Goal: Task Accomplishment & Management: Manage account settings

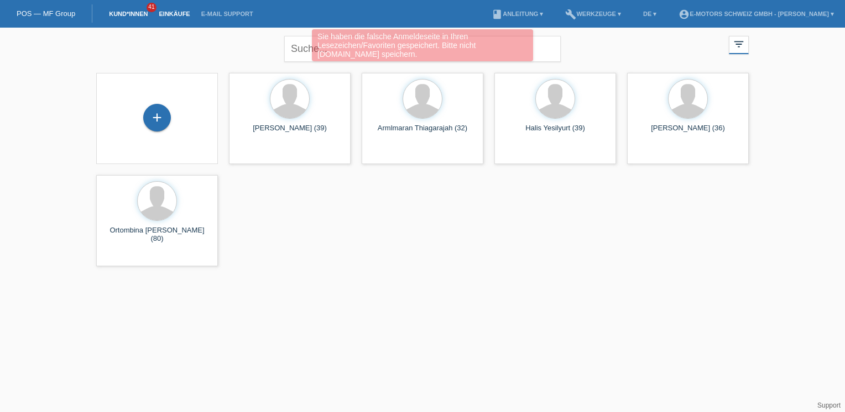
click at [175, 12] on link "Einkäufe" at bounding box center [174, 14] width 42 height 7
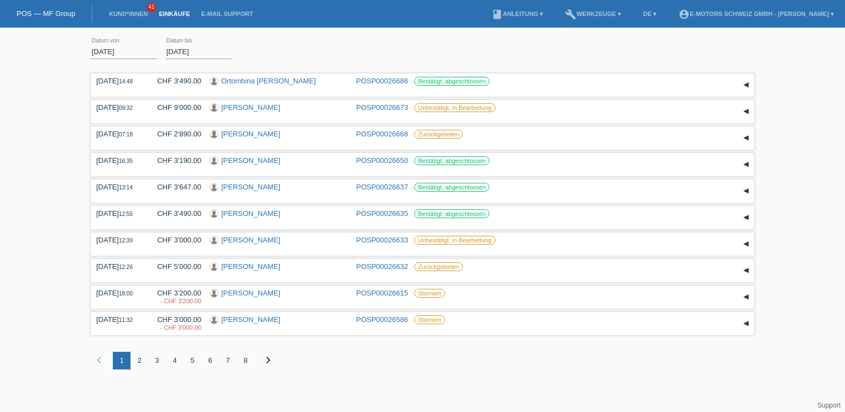
click at [280, 54] on div "Übernehmen" at bounding box center [270, 51] width 60 height 16
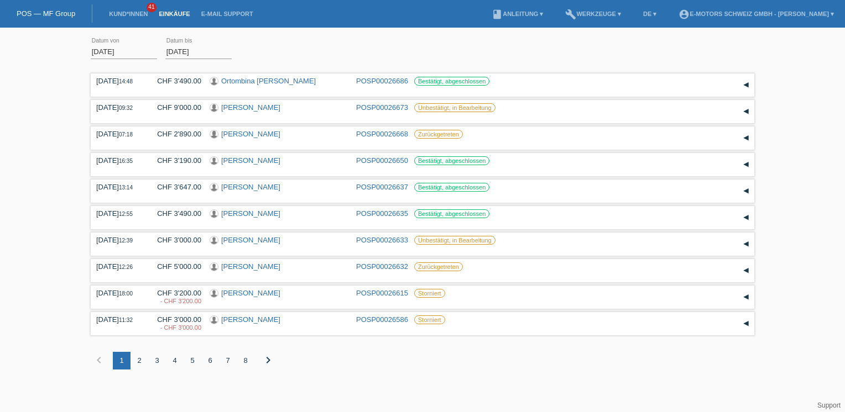
drag, startPoint x: 280, startPoint y: 54, endPoint x: 261, endPoint y: 49, distance: 18.9
click at [261, 49] on div "Übernehmen" at bounding box center [270, 51] width 60 height 16
click at [285, 55] on div "Übernehmen" at bounding box center [270, 51] width 60 height 16
click at [290, 48] on div "Übernehmen" at bounding box center [270, 51] width 60 height 16
click at [80, 53] on div "01.08.2025 error Datum von 28.08.2025 error Datum bis Übernehmen 14:48 Datum" at bounding box center [422, 209] width 845 height 353
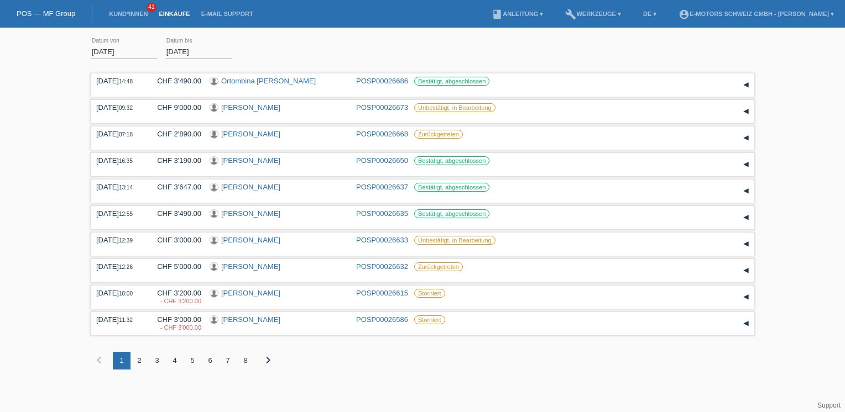
click at [250, 48] on div "Übernehmen" at bounding box center [270, 51] width 60 height 16
click at [69, 67] on div "01.08.2025 error Datum von 28.08.2025 error Datum bis Übernehmen 14:48 Datum" at bounding box center [422, 209] width 845 height 353
click at [276, 58] on div "Übernehmen" at bounding box center [270, 51] width 60 height 16
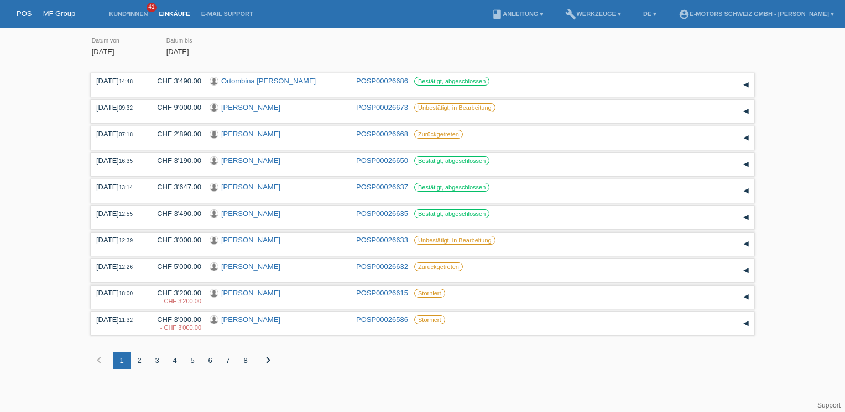
click at [276, 58] on div "Übernehmen" at bounding box center [270, 51] width 60 height 16
drag, startPoint x: 276, startPoint y: 58, endPoint x: 390, endPoint y: 48, distance: 114.4
click at [390, 48] on div "01.08.2025 error Datum von 28.08.2025 error Datum bis Übernehmen" at bounding box center [422, 52] width 663 height 38
click at [400, 77] on link "POSP00026686" at bounding box center [382, 81] width 52 height 8
click at [52, 149] on div "01.08.2025 error Datum von 28.08.2025 error Datum bis Übernehmen 14:48 Datum" at bounding box center [422, 209] width 845 height 353
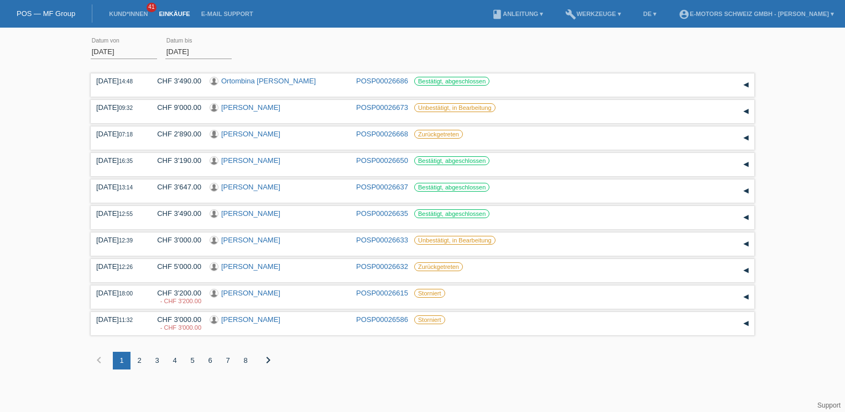
click at [312, 49] on div "01.08.2025 error Datum von 28.08.2025 error Datum bis Übernehmen" at bounding box center [422, 52] width 663 height 38
click at [81, 71] on div "01.08.2025 error Datum von 28.08.2025 error Datum bis Übernehmen 14:48 Datum" at bounding box center [422, 209] width 845 height 353
click at [302, 54] on div "01.08.2025 error Datum von 28.08.2025 error Datum bis Übernehmen" at bounding box center [422, 52] width 663 height 38
click at [88, 70] on div "01.08.2025 error Datum von 28.08.2025 error Datum bis Übernehmen 14:48 Datum" at bounding box center [422, 209] width 845 height 353
click at [254, 48] on div "Übernehmen" at bounding box center [270, 51] width 60 height 16
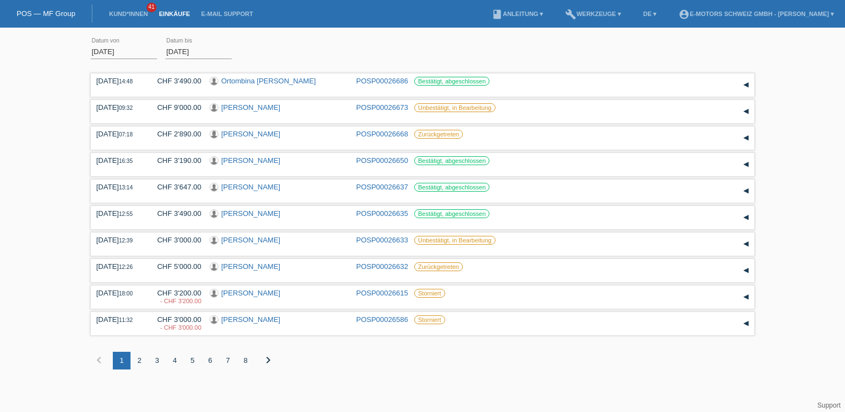
click at [326, 44] on div "01.08.2025 error Datum von 28.08.2025 error Datum bis Übernehmen" at bounding box center [422, 52] width 663 height 38
click at [81, 56] on div "01.08.2025 error Datum von 28.08.2025 error Datum bis Übernehmen 14:48 Datum" at bounding box center [422, 209] width 845 height 353
